Goal: Information Seeking & Learning: Learn about a topic

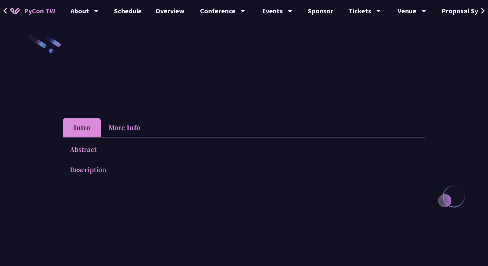
click at [117, 125] on li "More Info" at bounding box center [124, 127] width 47 height 19
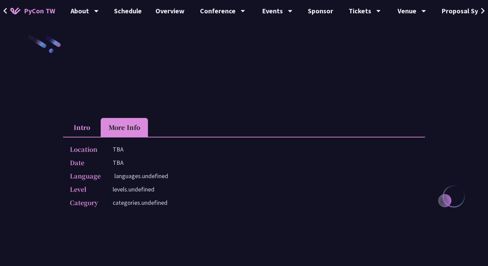
click at [89, 128] on li "Intro" at bounding box center [82, 127] width 38 height 19
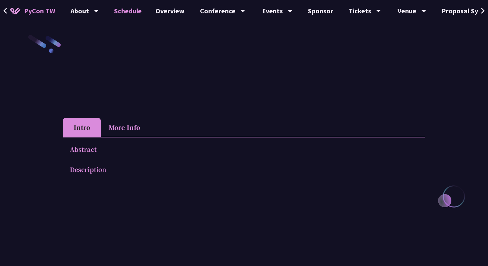
click at [126, 15] on link "Schedule" at bounding box center [127, 11] width 41 height 22
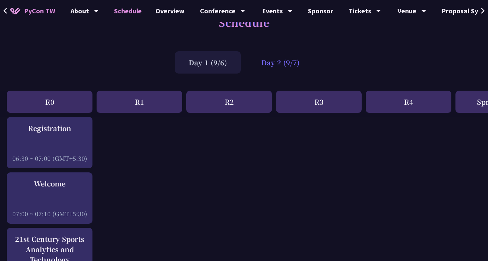
click at [276, 65] on div "Day 2 (9/7)" at bounding box center [281, 62] width 66 height 22
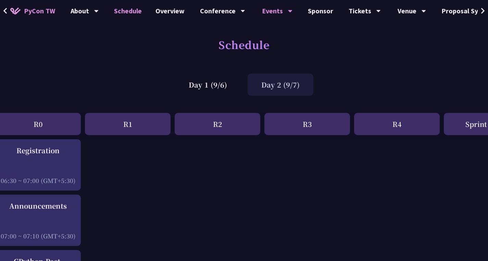
scroll to position [0, 11]
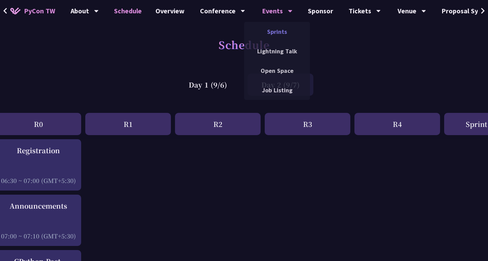
click at [270, 32] on link "Sprints" at bounding box center [277, 32] width 66 height 16
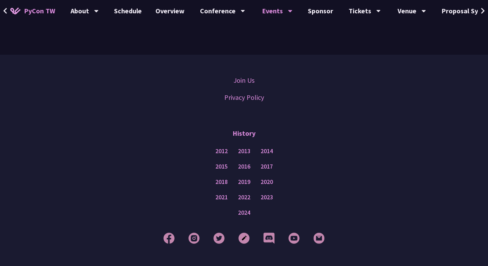
scroll to position [709, 0]
